Goal: Transaction & Acquisition: Purchase product/service

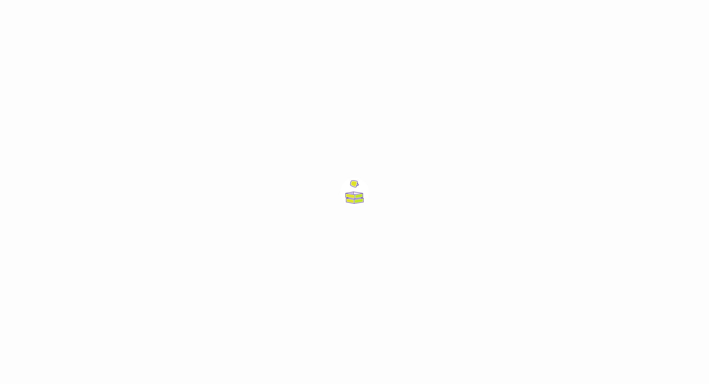
click at [251, 149] on div at bounding box center [354, 192] width 709 height 384
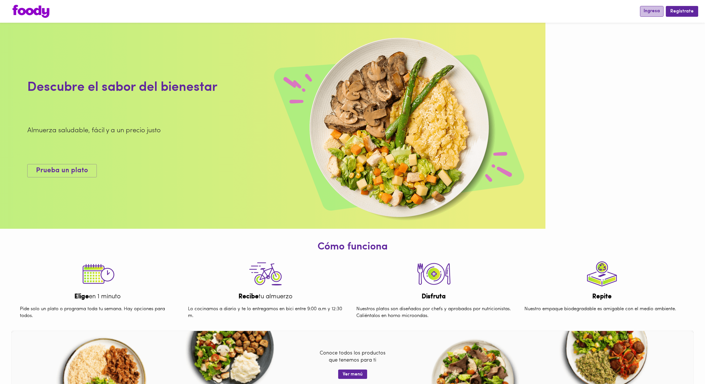
click at [657, 7] on button "Ingresa" at bounding box center [652, 11] width 24 height 11
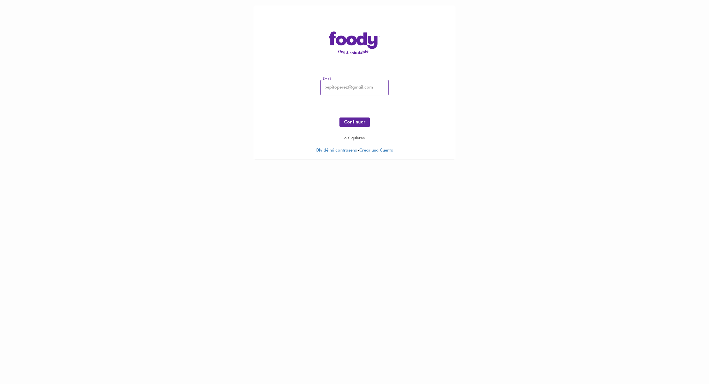
click at [375, 85] on input "email" at bounding box center [354, 88] width 68 height 16
type input "[EMAIL_ADDRESS][DOMAIN_NAME]"
click at [341, 125] on button "Continuar" at bounding box center [354, 121] width 30 height 9
click at [345, 119] on button "Ingresar" at bounding box center [354, 121] width 27 height 9
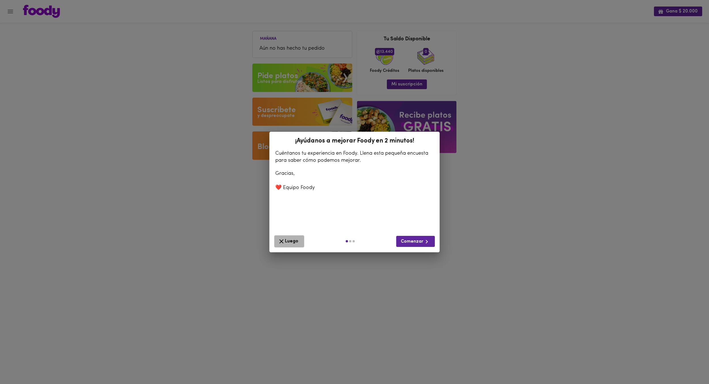
click at [290, 241] on span "Luego" at bounding box center [289, 241] width 23 height 7
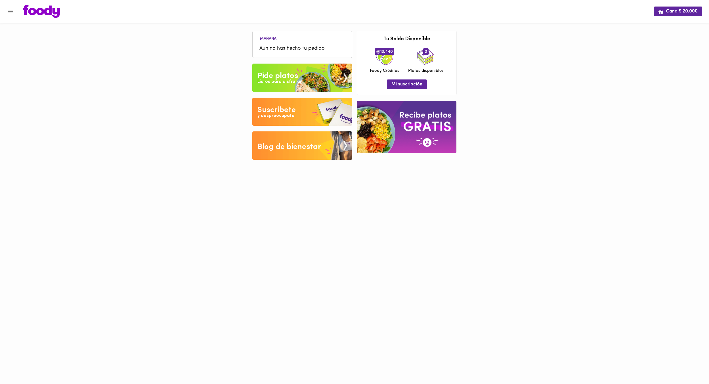
click at [263, 72] on div "Pide platos" at bounding box center [277, 75] width 41 height 11
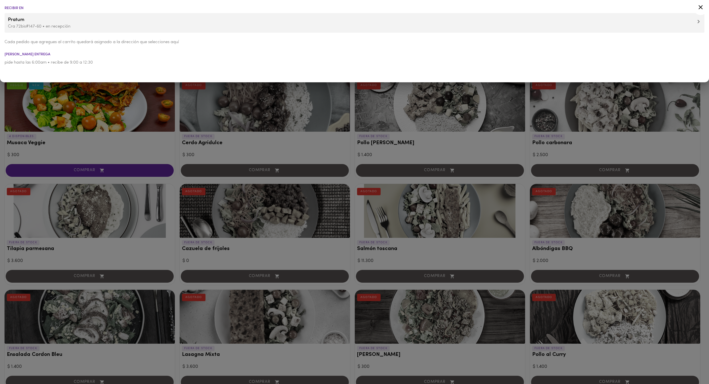
click at [213, 122] on div at bounding box center [354, 192] width 709 height 384
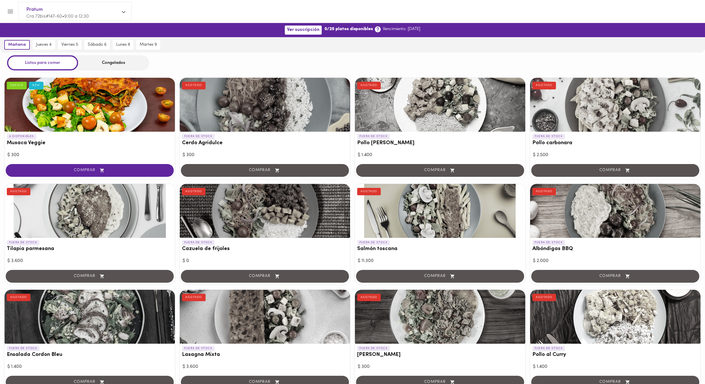
click at [270, 170] on div "COMPRAR" at bounding box center [265, 171] width 170 height 16
click at [119, 174] on button "COMPRAR" at bounding box center [90, 170] width 168 height 13
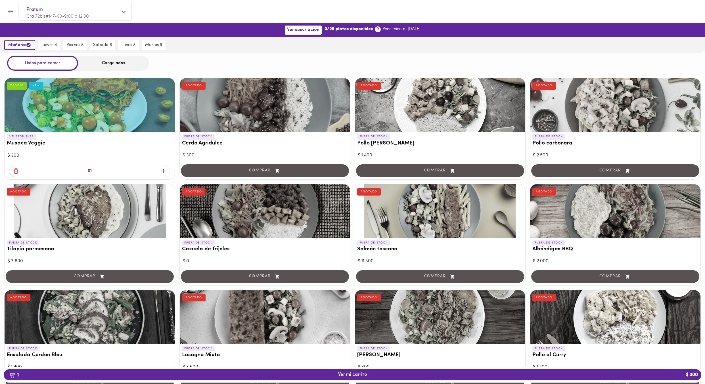
click at [20, 172] on div "01" at bounding box center [89, 171] width 161 height 12
click at [12, 173] on span "button" at bounding box center [16, 170] width 9 height 7
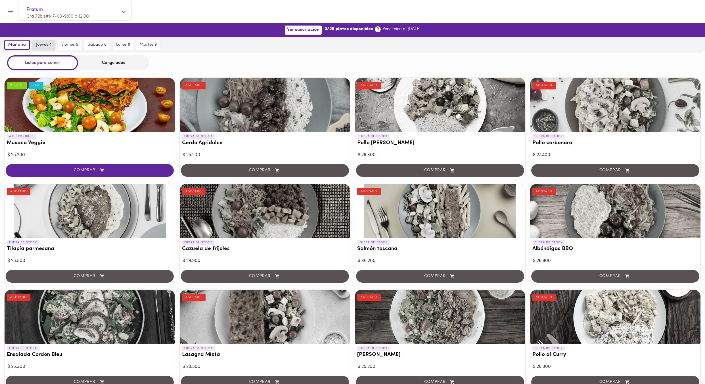
click at [39, 46] on span "jueves 4" at bounding box center [44, 44] width 16 height 5
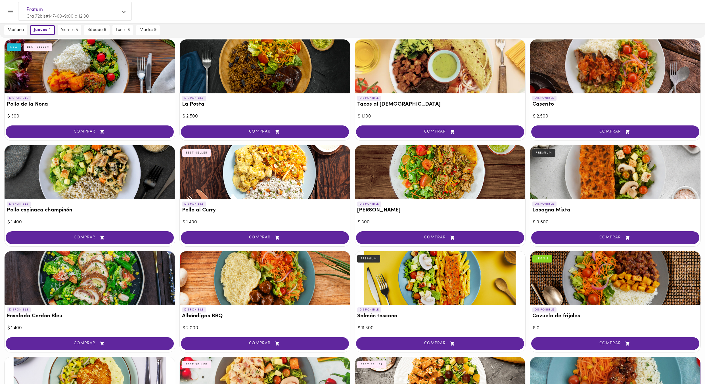
scroll to position [341, 0]
